Goal: Task Accomplishment & Management: Manage account settings

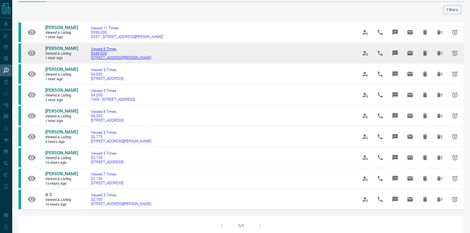
scroll to position [24, 0]
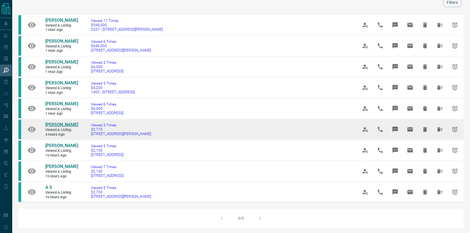
click at [60, 127] on span "[PERSON_NAME]" at bounding box center [61, 124] width 33 height 5
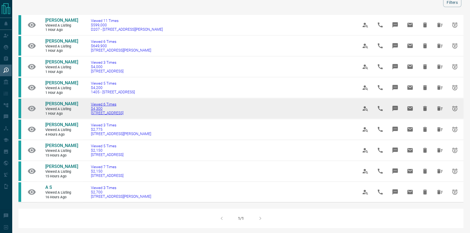
click at [109, 115] on span "[STREET_ADDRESS]" at bounding box center [107, 113] width 33 height 4
click at [51, 112] on span "Viewed a Listing" at bounding box center [61, 109] width 33 height 5
click at [53, 107] on link "[PERSON_NAME]" at bounding box center [61, 104] width 33 height 6
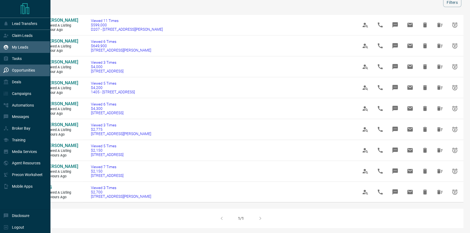
click at [5, 44] on div "My Leads" at bounding box center [15, 47] width 25 height 9
click at [22, 36] on p "Claim Leads" at bounding box center [22, 35] width 21 height 4
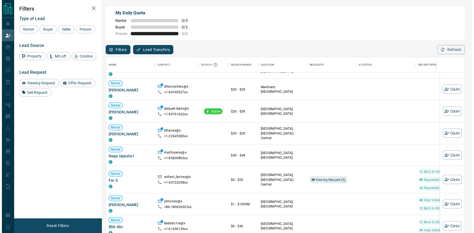
scroll to position [1565, 0]
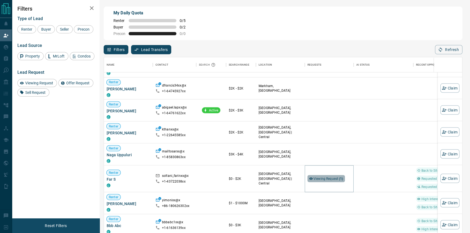
click at [321, 176] on span "Viewing Request ( 1 )" at bounding box center [329, 178] width 30 height 5
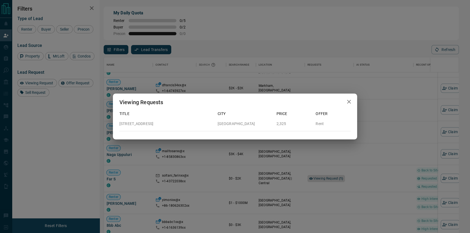
scroll to position [174, 355]
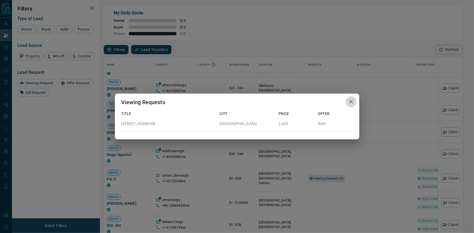
click at [354, 102] on button "button" at bounding box center [351, 101] width 11 height 11
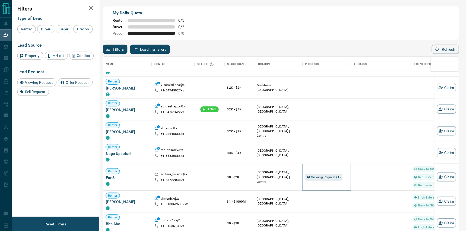
scroll to position [174, 355]
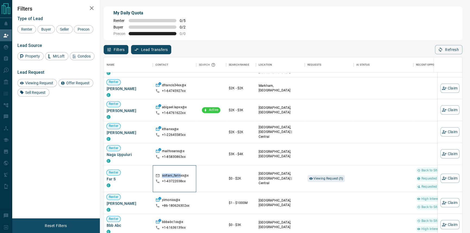
drag, startPoint x: 161, startPoint y: 176, endPoint x: 180, endPoint y: 177, distance: 19.3
click at [180, 177] on div "soltani_farinxx@x" at bounding box center [175, 177] width 38 height 6
drag, startPoint x: 182, startPoint y: 176, endPoint x: 168, endPoint y: 178, distance: 14.0
copy p "soltani_farin"
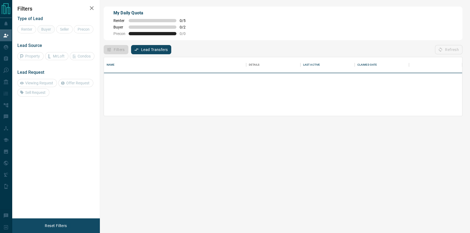
click at [50, 24] on div "Type of Lead Renter Buyer Seller Precon" at bounding box center [55, 24] width 77 height 17
click at [46, 28] on span "Buyer" at bounding box center [46, 29] width 14 height 4
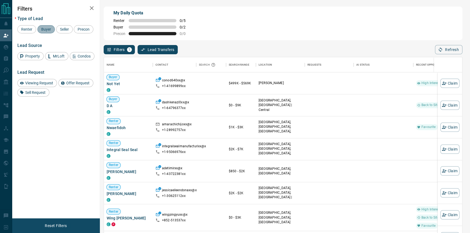
click at [46, 28] on span "Buyer" at bounding box center [46, 29] width 14 height 4
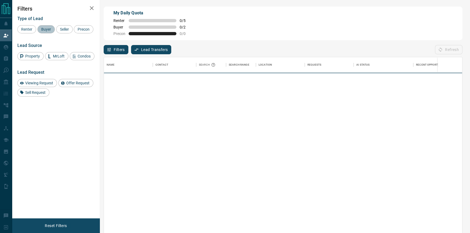
click at [46, 32] on div "Buyer" at bounding box center [45, 29] width 17 height 8
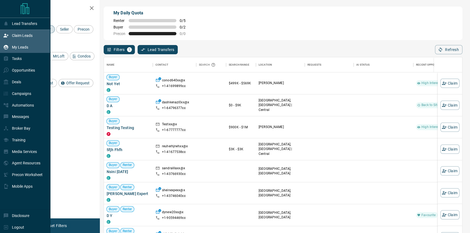
click at [21, 46] on p "My Leads" at bounding box center [20, 47] width 16 height 4
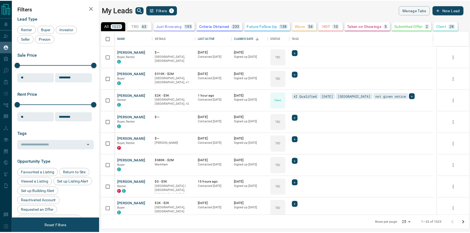
scroll to position [181, 368]
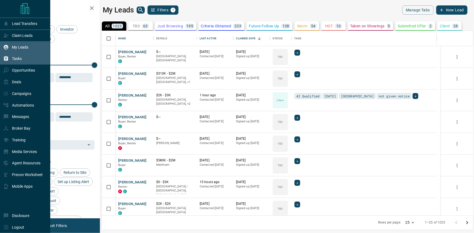
click at [31, 63] on div "Tasks" at bounding box center [25, 59] width 50 height 12
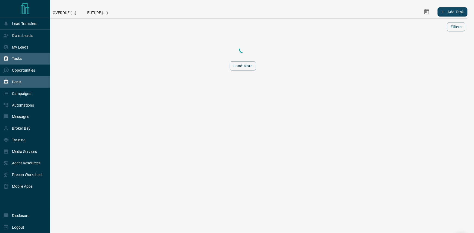
click at [24, 78] on div "Deals" at bounding box center [25, 82] width 50 height 12
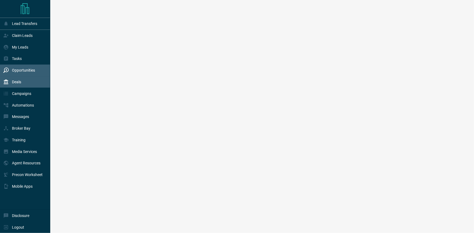
click at [29, 71] on p "Opportunities" at bounding box center [23, 70] width 23 height 4
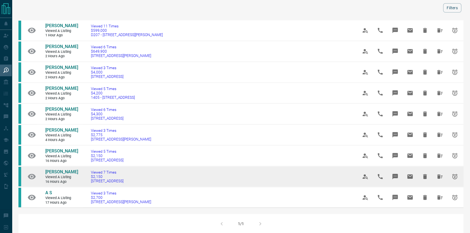
scroll to position [49, 0]
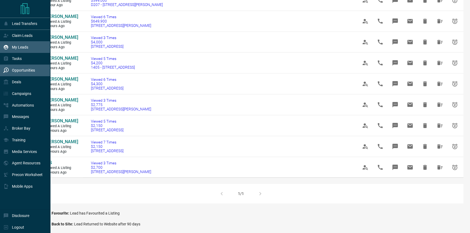
click at [24, 46] on p "My Leads" at bounding box center [20, 47] width 16 height 4
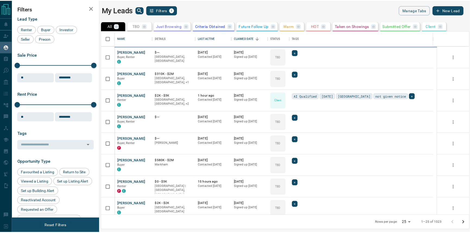
scroll to position [181, 368]
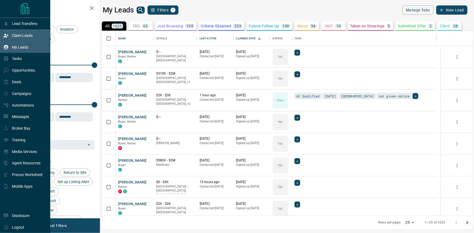
click at [16, 35] on p "Claim Leads" at bounding box center [22, 35] width 21 height 4
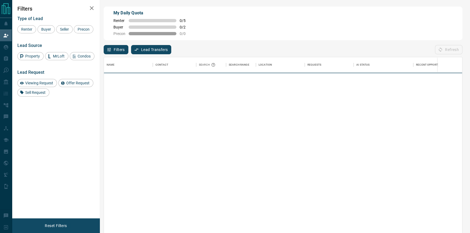
scroll to position [174, 355]
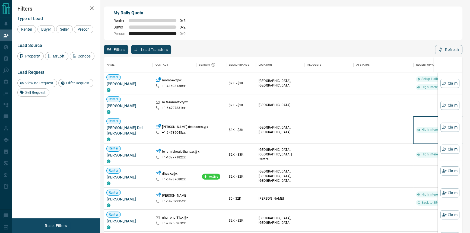
click at [422, 128] on span "High Interest" at bounding box center [431, 130] width 24 height 5
click at [427, 128] on span "High Interest" at bounding box center [431, 130] width 24 height 5
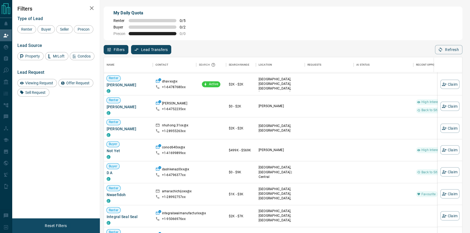
scroll to position [123, 0]
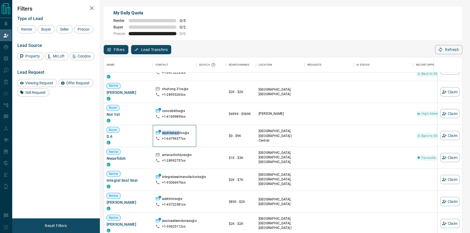
drag, startPoint x: 179, startPoint y: 134, endPoint x: 162, endPoint y: 136, distance: 16.4
click at [162, 136] on p "dashkenazi0xx@x" at bounding box center [175, 134] width 27 height 6
copy p "dashkenazi"
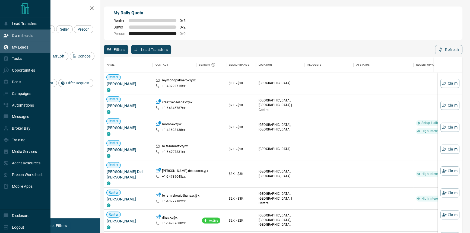
scroll to position [174, 355]
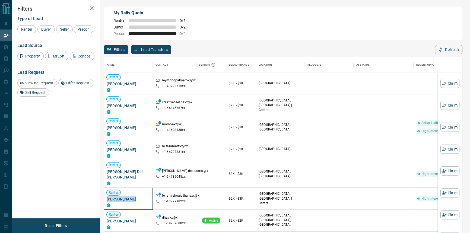
drag, startPoint x: 143, startPoint y: 195, endPoint x: 105, endPoint y: 196, distance: 37.7
click at [105, 196] on div "Renter [PERSON_NAME] C" at bounding box center [128, 199] width 49 height 22
copy span "[PERSON_NAME]"
drag, startPoint x: 143, startPoint y: 172, endPoint x: 105, endPoint y: 175, distance: 38.1
click at [105, 175] on div "[PERSON_NAME] Del [PERSON_NAME] C" at bounding box center [128, 173] width 49 height 27
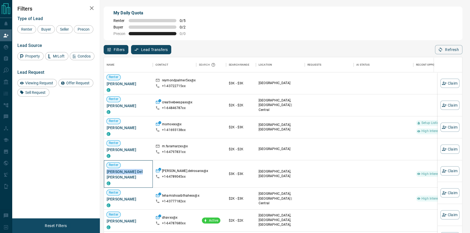
copy span "[PERSON_NAME] Del [PERSON_NAME]"
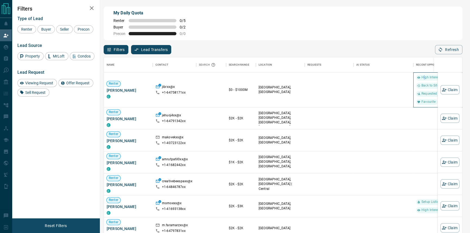
click at [424, 78] on span "High Interest" at bounding box center [431, 77] width 24 height 5
click at [418, 90] on div "High Interest Back to Site Requested a Viewing Favourite" at bounding box center [440, 90] width 49 height 30
click at [417, 96] on div "Requested a Viewing" at bounding box center [435, 94] width 39 height 6
click at [416, 105] on div "High Interest Back to Site Requested a Viewing Favourite" at bounding box center [440, 90] width 49 height 30
drag, startPoint x: 138, startPoint y: 91, endPoint x: 106, endPoint y: 93, distance: 32.4
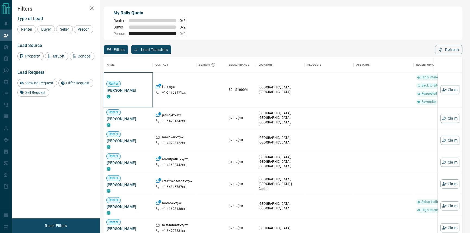
click at [106, 93] on div "[PERSON_NAME] C" at bounding box center [128, 89] width 49 height 35
copy span "[PERSON_NAME]"
click at [228, 100] on div "$0 - $1000M" at bounding box center [241, 89] width 30 height 35
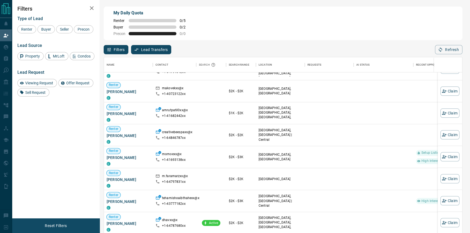
scroll to position [0, 0]
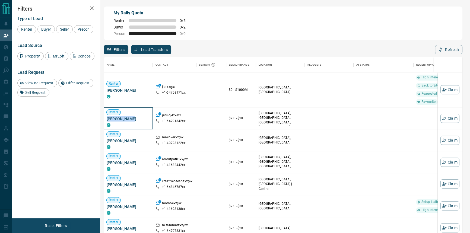
drag, startPoint x: 135, startPoint y: 119, endPoint x: 105, endPoint y: 121, distance: 29.9
click at [105, 121] on div "[PERSON_NAME] C" at bounding box center [128, 119] width 49 height 22
copy span "[PERSON_NAME]"
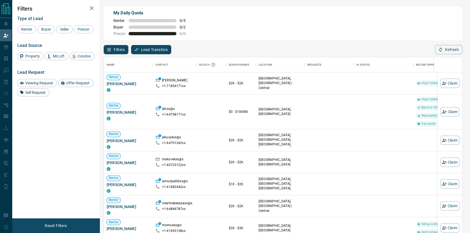
scroll to position [174, 355]
click at [427, 83] on span "High Interest" at bounding box center [431, 83] width 24 height 5
drag, startPoint x: 134, startPoint y: 86, endPoint x: 106, endPoint y: 86, distance: 28.5
click at [106, 86] on div "Renter [PERSON_NAME]" at bounding box center [128, 83] width 49 height 22
copy span "[PERSON_NAME]"
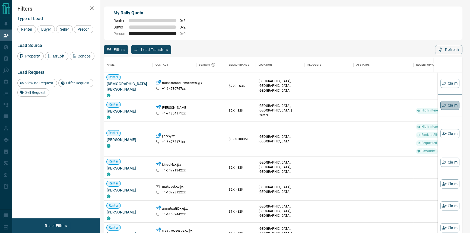
click at [442, 109] on button "Claim" at bounding box center [450, 105] width 19 height 9
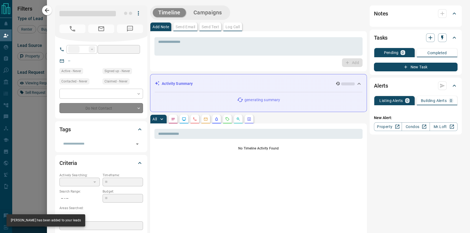
type input "**"
type input "**********"
type input "**"
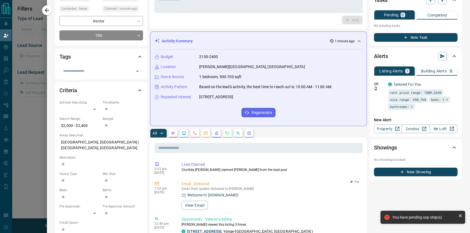
scroll to position [0, 0]
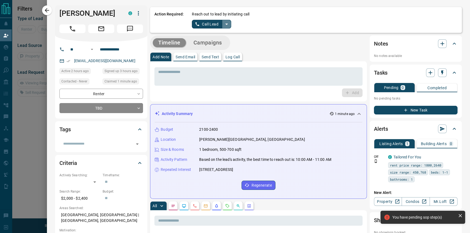
click at [223, 25] on icon "split button" at bounding box center [226, 24] width 7 height 7
click at [214, 43] on li "Log Manual Call" at bounding box center [211, 43] width 33 height 8
click at [208, 24] on button "Log Manual Call" at bounding box center [210, 24] width 36 height 9
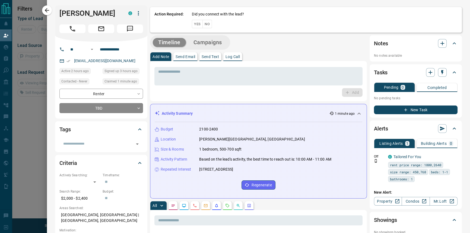
click at [208, 24] on div "Did you connect with the lead? Yes No" at bounding box center [325, 19] width 266 height 17
click at [207, 25] on button "No" at bounding box center [208, 24] width 10 height 8
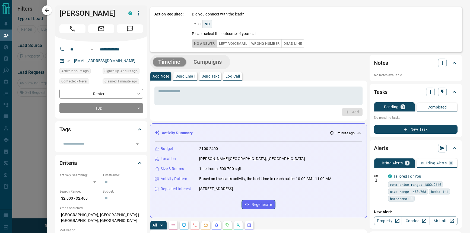
click at [206, 46] on button "No Answer" at bounding box center [204, 43] width 25 height 8
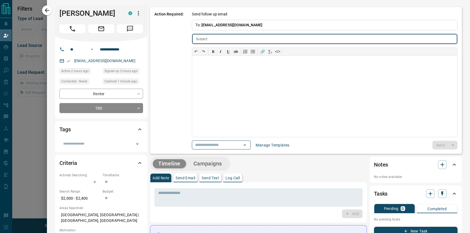
type input "**********"
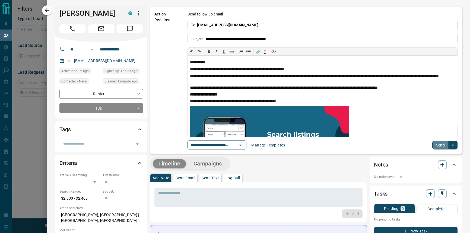
click at [432, 149] on button "Send" at bounding box center [440, 145] width 16 height 9
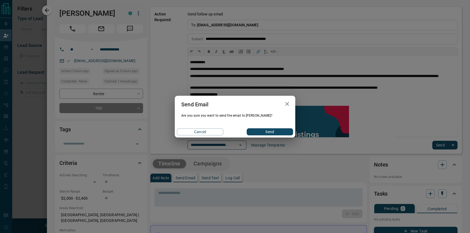
click at [265, 127] on div "Cancel Send" at bounding box center [235, 131] width 121 height 11
click at [266, 132] on button "Send" at bounding box center [270, 131] width 46 height 7
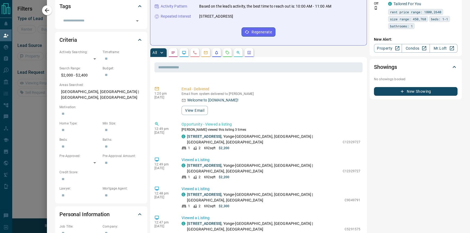
scroll to position [14, 0]
click at [203, 138] on link "[STREET_ADDRESS]" at bounding box center [204, 137] width 34 height 4
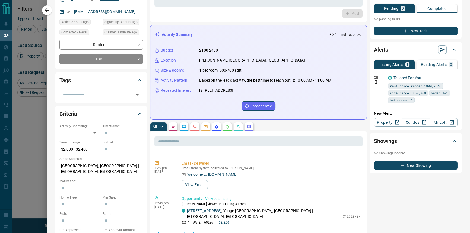
scroll to position [174, 355]
click at [451, 76] on icon "button" at bounding box center [453, 77] width 5 height 5
click at [444, 93] on li "Edit" at bounding box center [442, 95] width 24 height 9
click at [441, 95] on link "Edit" at bounding box center [440, 95] width 12 height 5
click at [151, 170] on div at bounding box center [235, 116] width 470 height 233
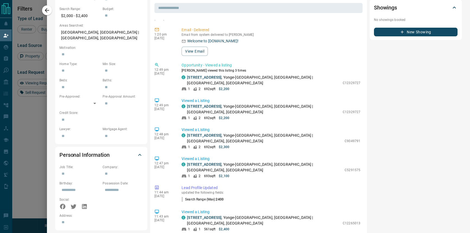
scroll to position [222, 0]
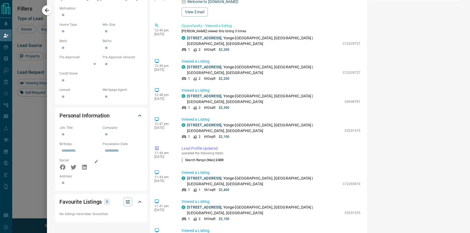
click at [94, 159] on icon "button" at bounding box center [96, 161] width 4 height 4
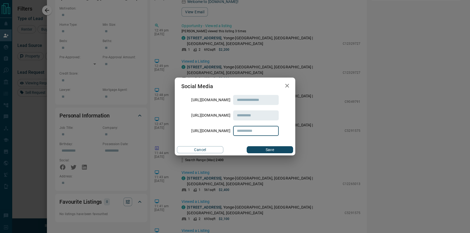
paste input "**********"
type input "**********"
click at [263, 149] on button "Save" at bounding box center [270, 149] width 46 height 7
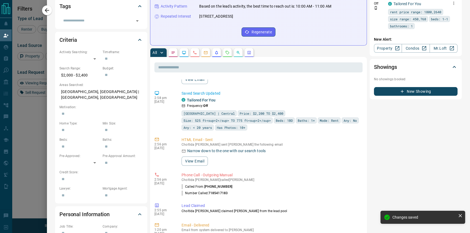
scroll to position [233, 0]
